Goal: Obtain resource: Download file/media

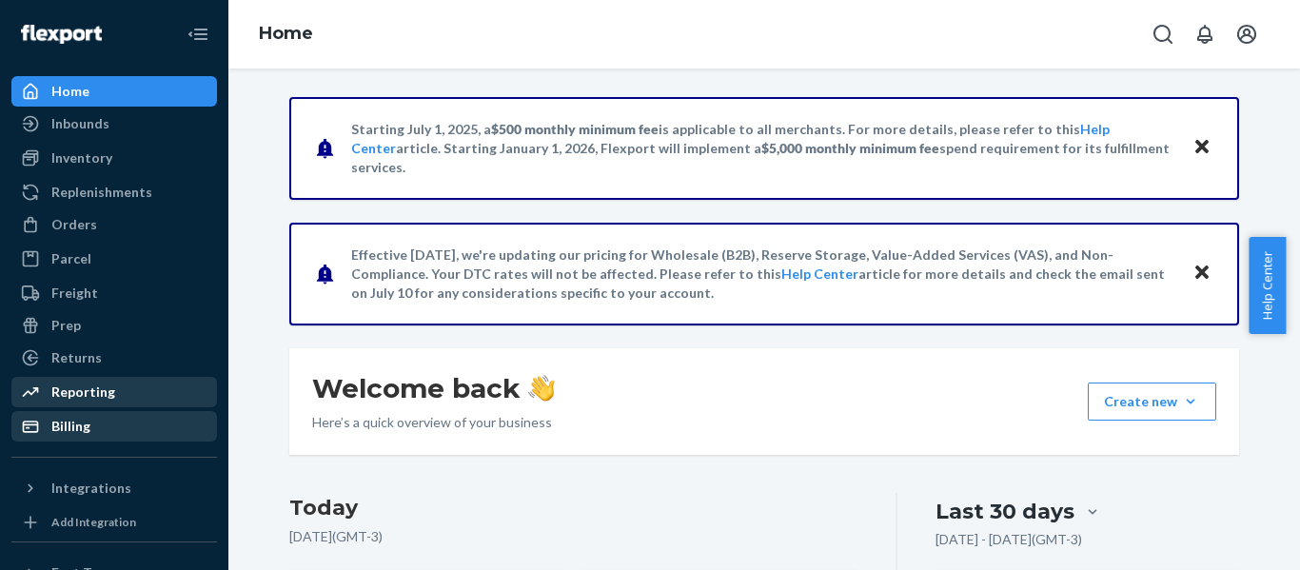
click at [68, 385] on div "Reporting" at bounding box center [83, 392] width 64 height 19
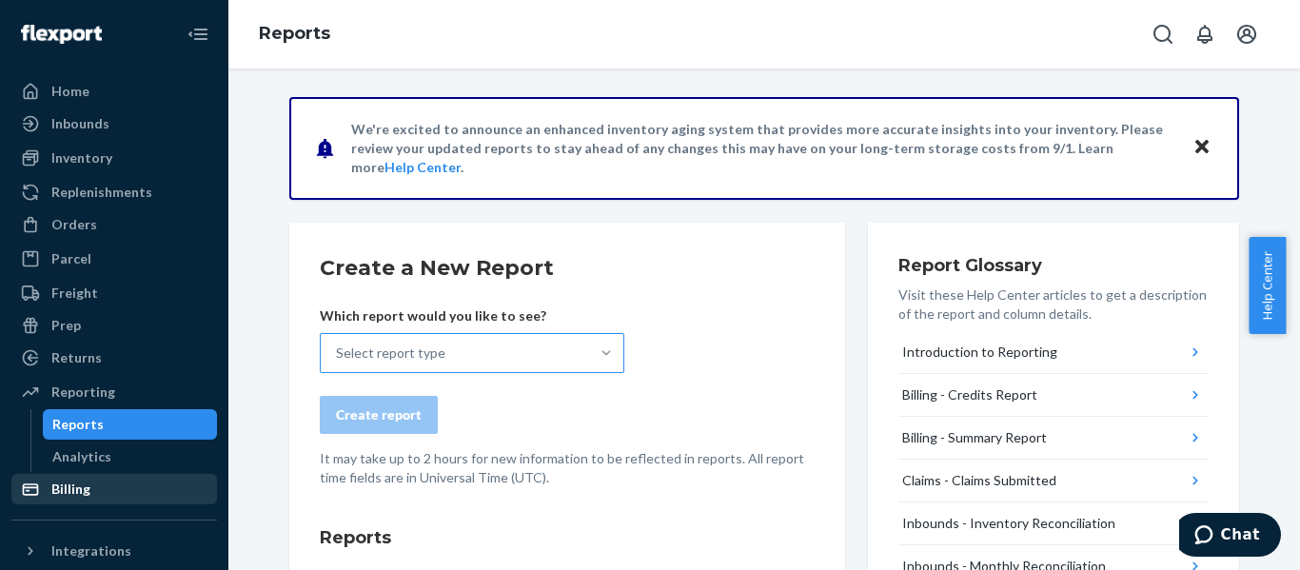
click at [610, 350] on div at bounding box center [606, 353] width 34 height 19
click at [338, 350] on input "Select report type" at bounding box center [337, 353] width 2 height 19
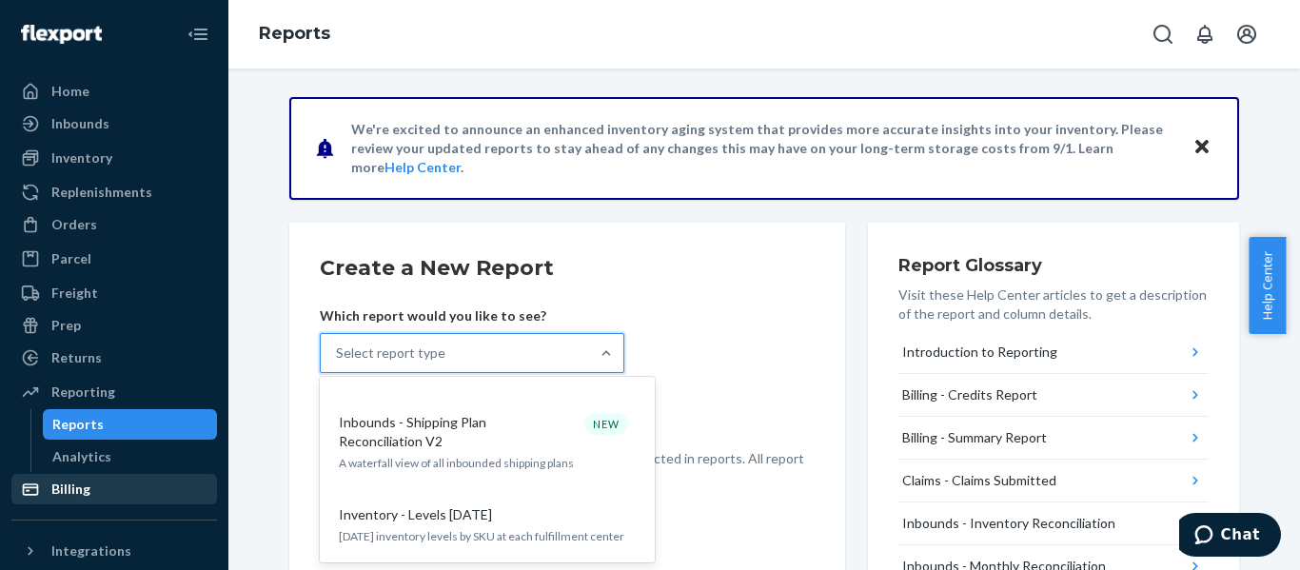
scroll to position [666, 0]
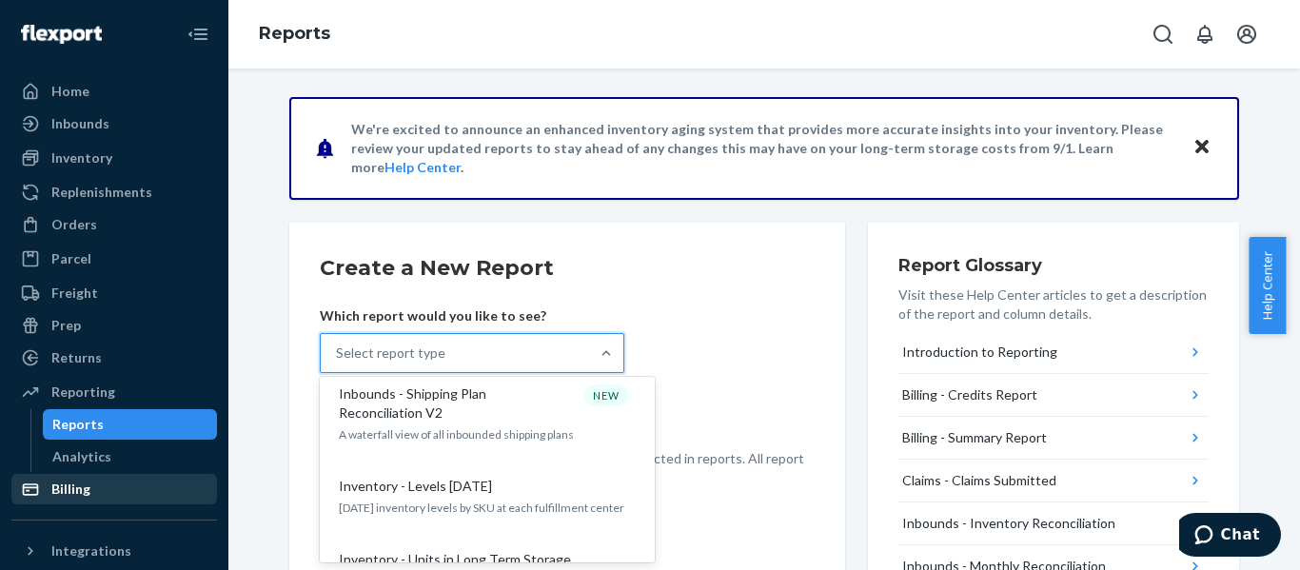
click at [448, 485] on div "Inventory - Levels [DATE] [DATE] inventory levels by SKU at each fulfillment ce…" at bounding box center [487, 496] width 305 height 58
click at [338, 363] on input "option Inventory - Levels [DATE] focused, 10 of 27. 27 results available. Use U…" at bounding box center [337, 353] width 2 height 19
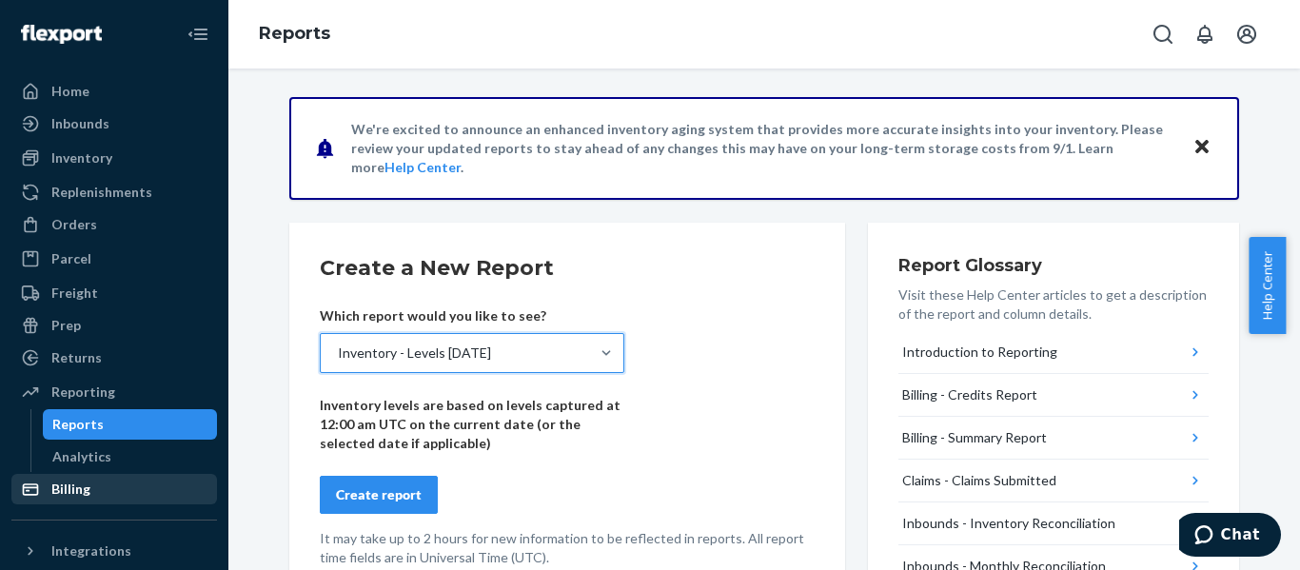
click at [389, 502] on div "Create report" at bounding box center [379, 495] width 86 height 19
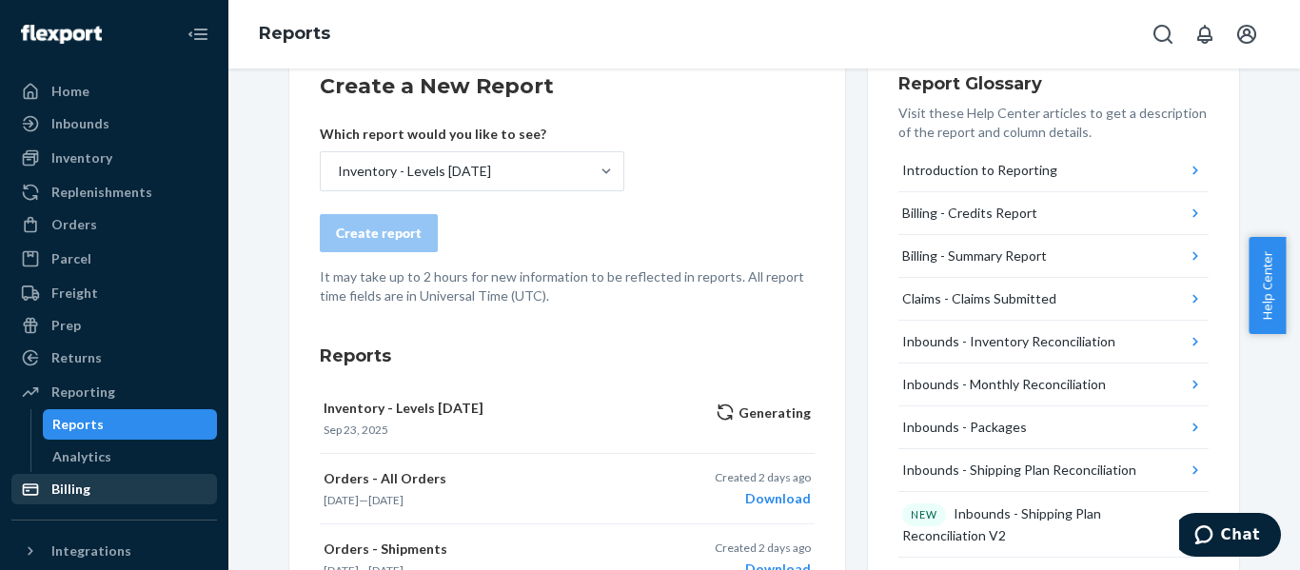
scroll to position [190, 0]
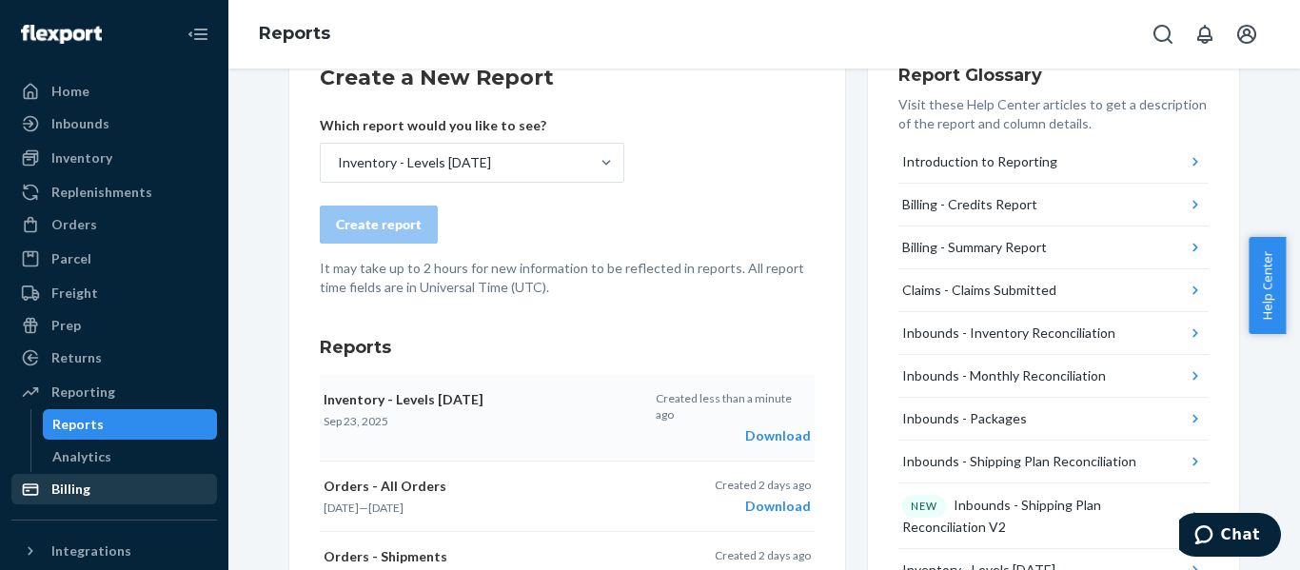
click at [752, 429] on div "Download" at bounding box center [733, 436] width 155 height 19
